Goal: Task Accomplishment & Management: Use online tool/utility

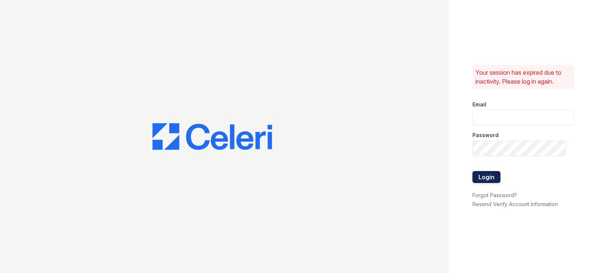
type input "[EMAIL_ADDRESS][DOMAIN_NAME]"
click at [492, 178] on button "Login" at bounding box center [486, 177] width 28 height 12
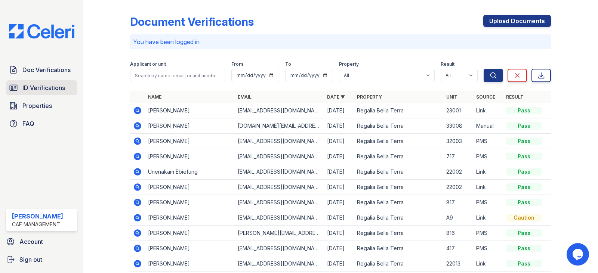
click at [37, 93] on link "ID Verifications" at bounding box center [41, 87] width 71 height 15
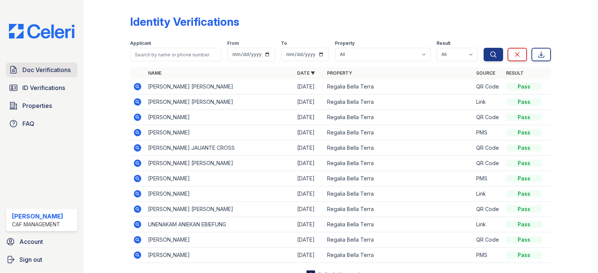
click at [47, 71] on span "Doc Verifications" at bounding box center [46, 69] width 48 height 9
click at [38, 103] on span "Properties" at bounding box center [37, 105] width 30 height 9
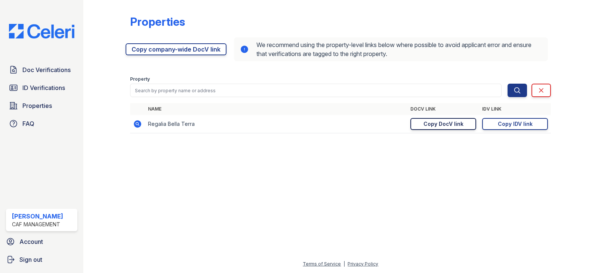
click at [456, 125] on div "Copy DocV link" at bounding box center [443, 123] width 40 height 7
